Goal: Navigation & Orientation: Find specific page/section

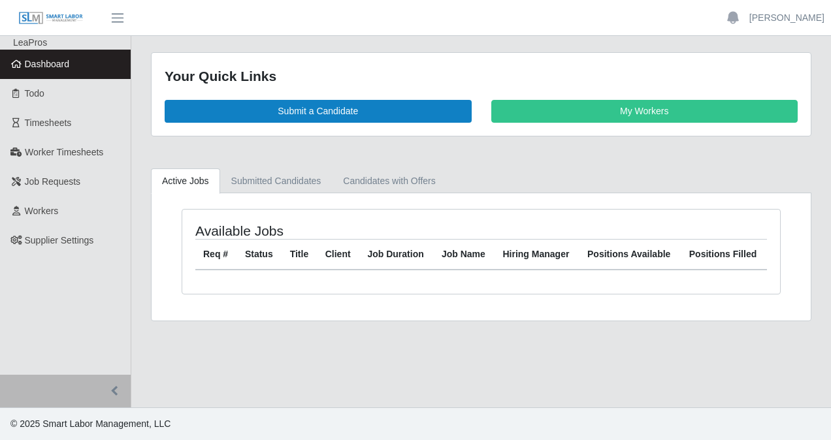
click at [62, 68] on span "Dashboard" at bounding box center [47, 64] width 45 height 10
drag, startPoint x: 57, startPoint y: 63, endPoint x: 79, endPoint y: 64, distance: 21.6
click at [57, 63] on span "Dashboard" at bounding box center [47, 64] width 45 height 10
